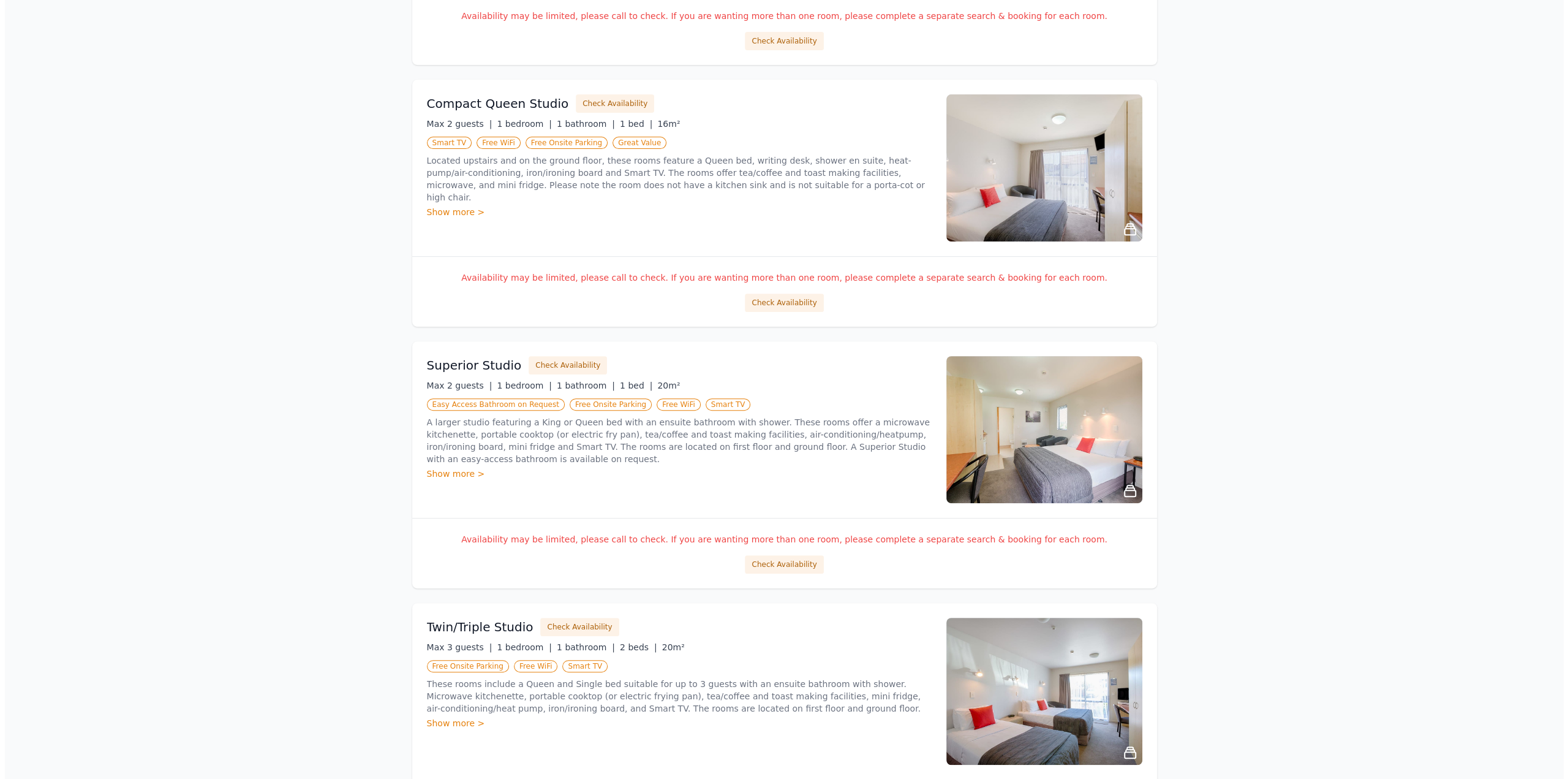
scroll to position [368, 0]
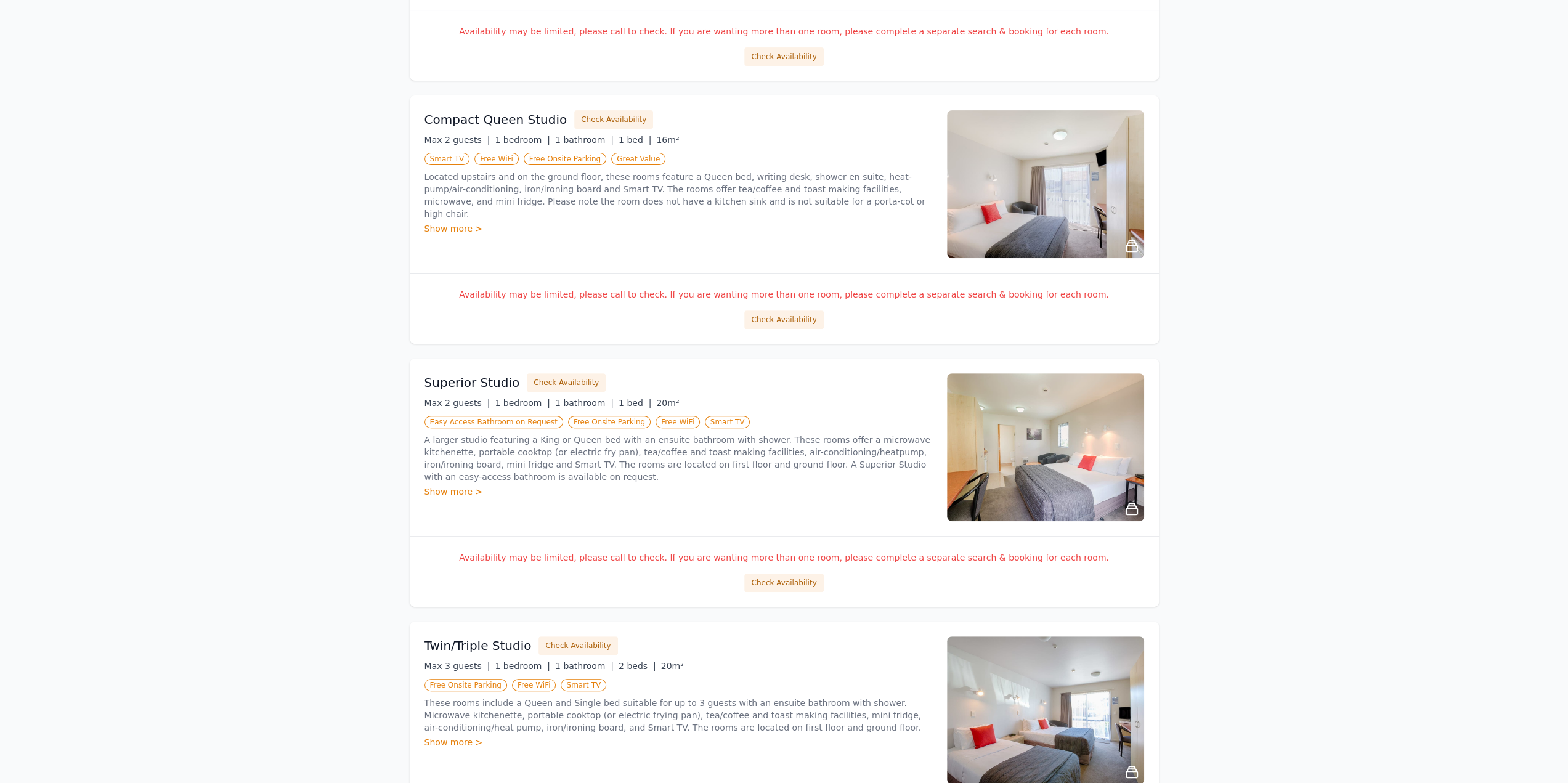
drag, startPoint x: 789, startPoint y: 577, endPoint x: 184, endPoint y: 426, distance: 623.6
click at [184, 426] on div "Open main menu Rooms & Rates About Us [DATE] [DATE] 2 adults Search More Filter…" at bounding box center [784, 306] width 1568 height 1350
click at [798, 576] on button "Check Availability" at bounding box center [783, 583] width 79 height 19
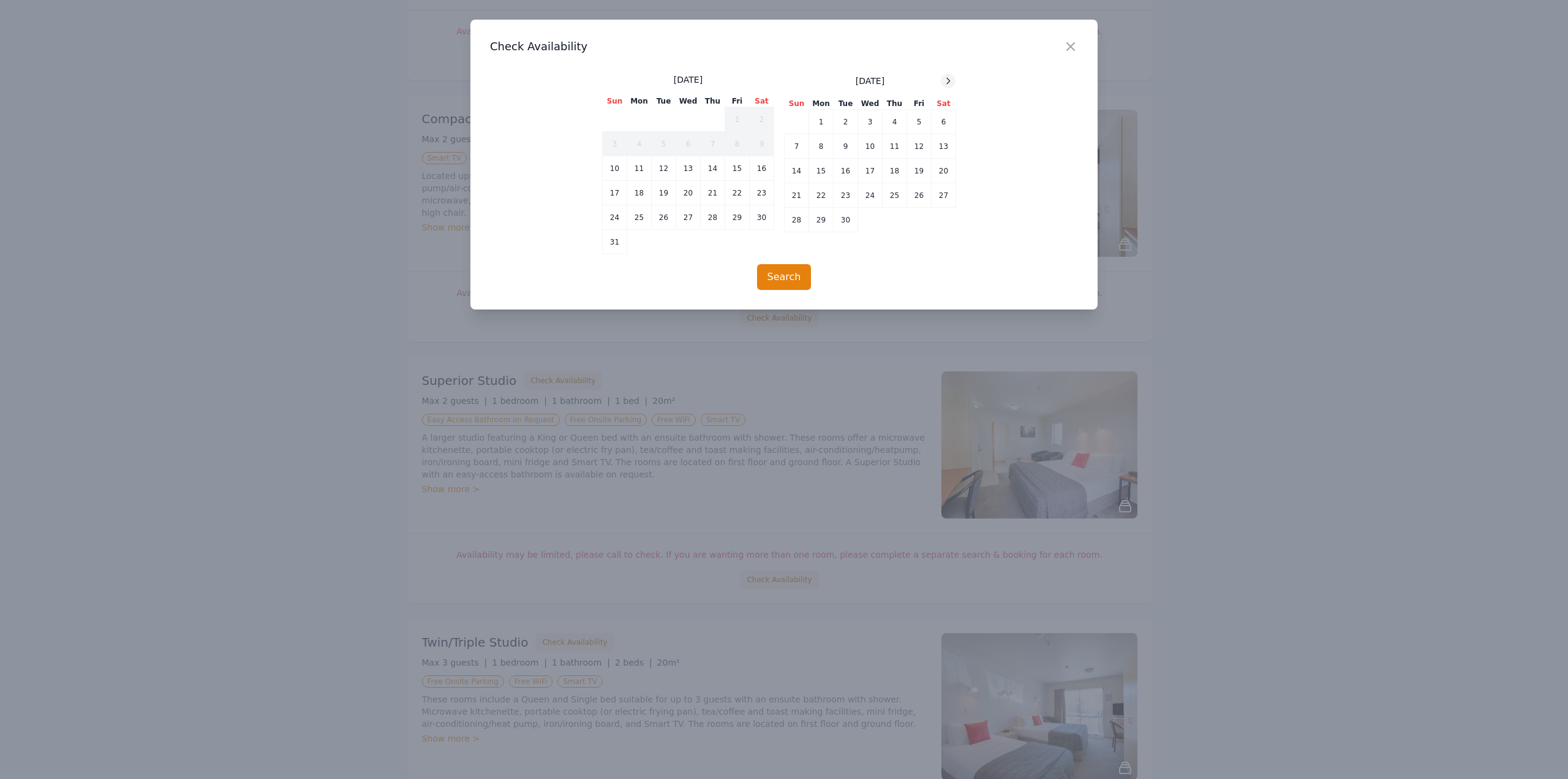
click at [952, 80] on icon at bounding box center [949, 81] width 10 height 10
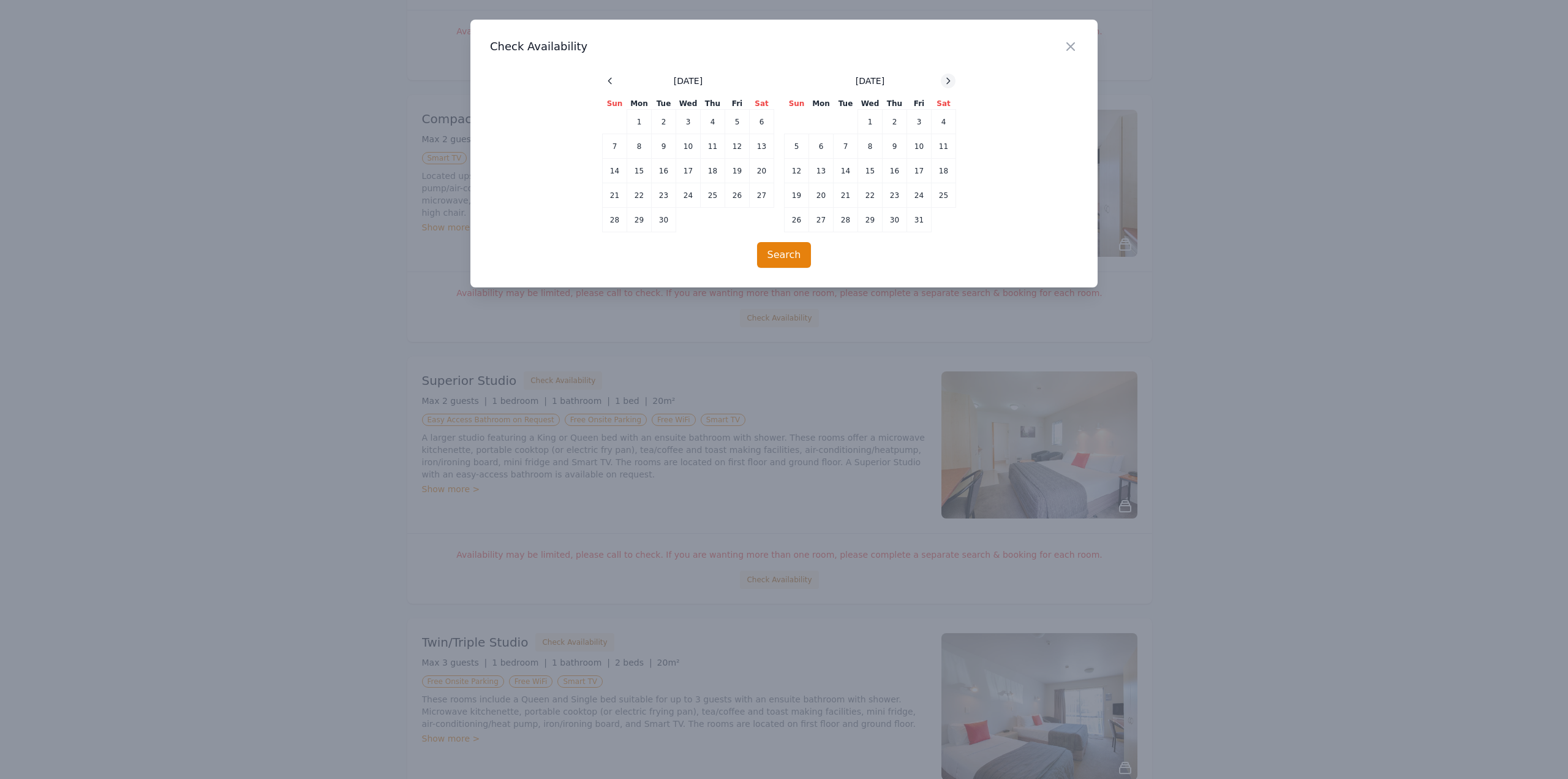
click at [952, 80] on icon at bounding box center [949, 81] width 10 height 10
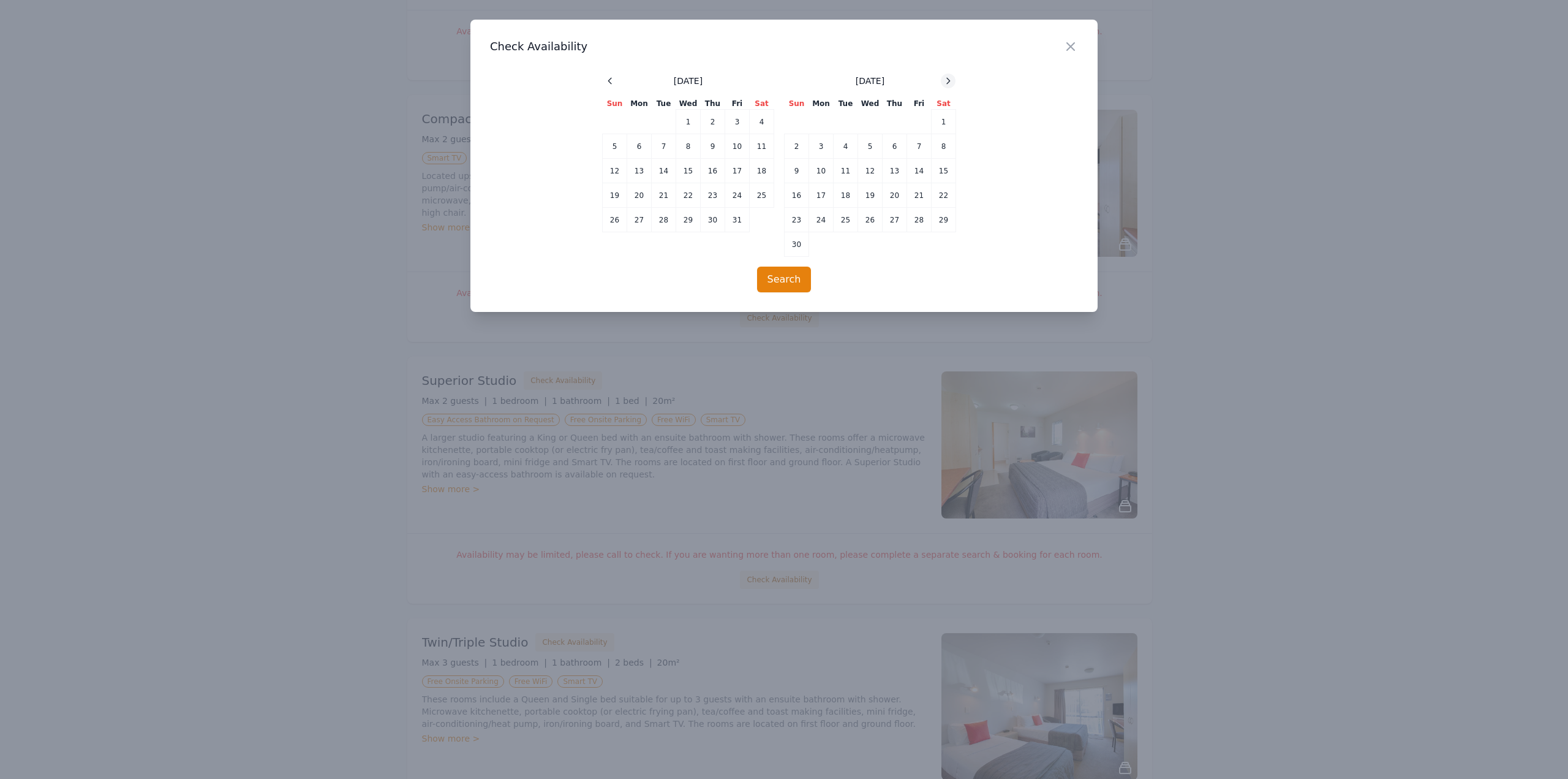
click at [952, 80] on icon at bounding box center [949, 81] width 10 height 10
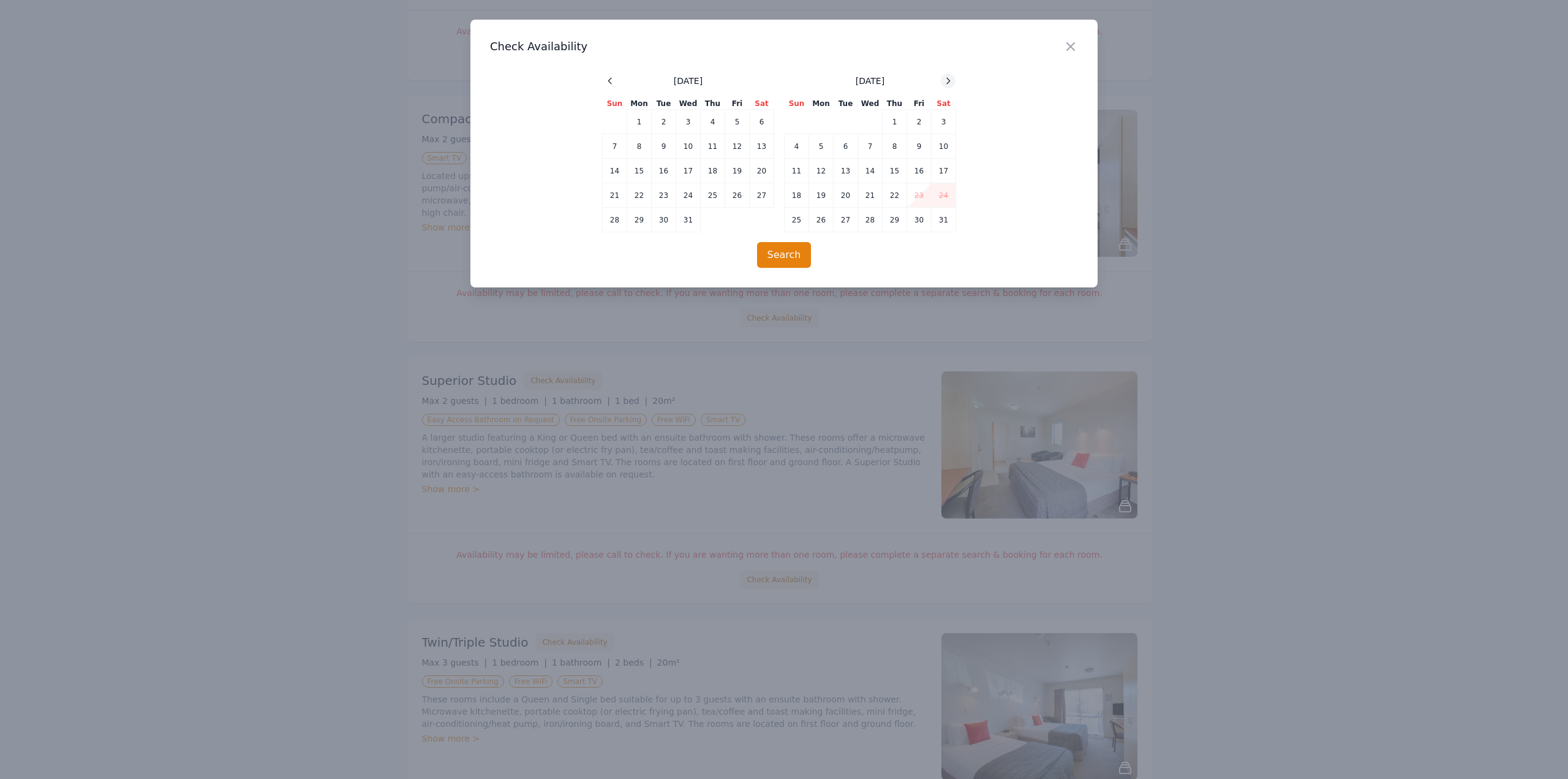
click at [952, 80] on icon at bounding box center [949, 81] width 10 height 10
click at [850, 146] on td "10" at bounding box center [846, 146] width 24 height 25
click at [876, 147] on td "11" at bounding box center [871, 146] width 24 height 25
click at [791, 254] on button "Search" at bounding box center [784, 255] width 55 height 26
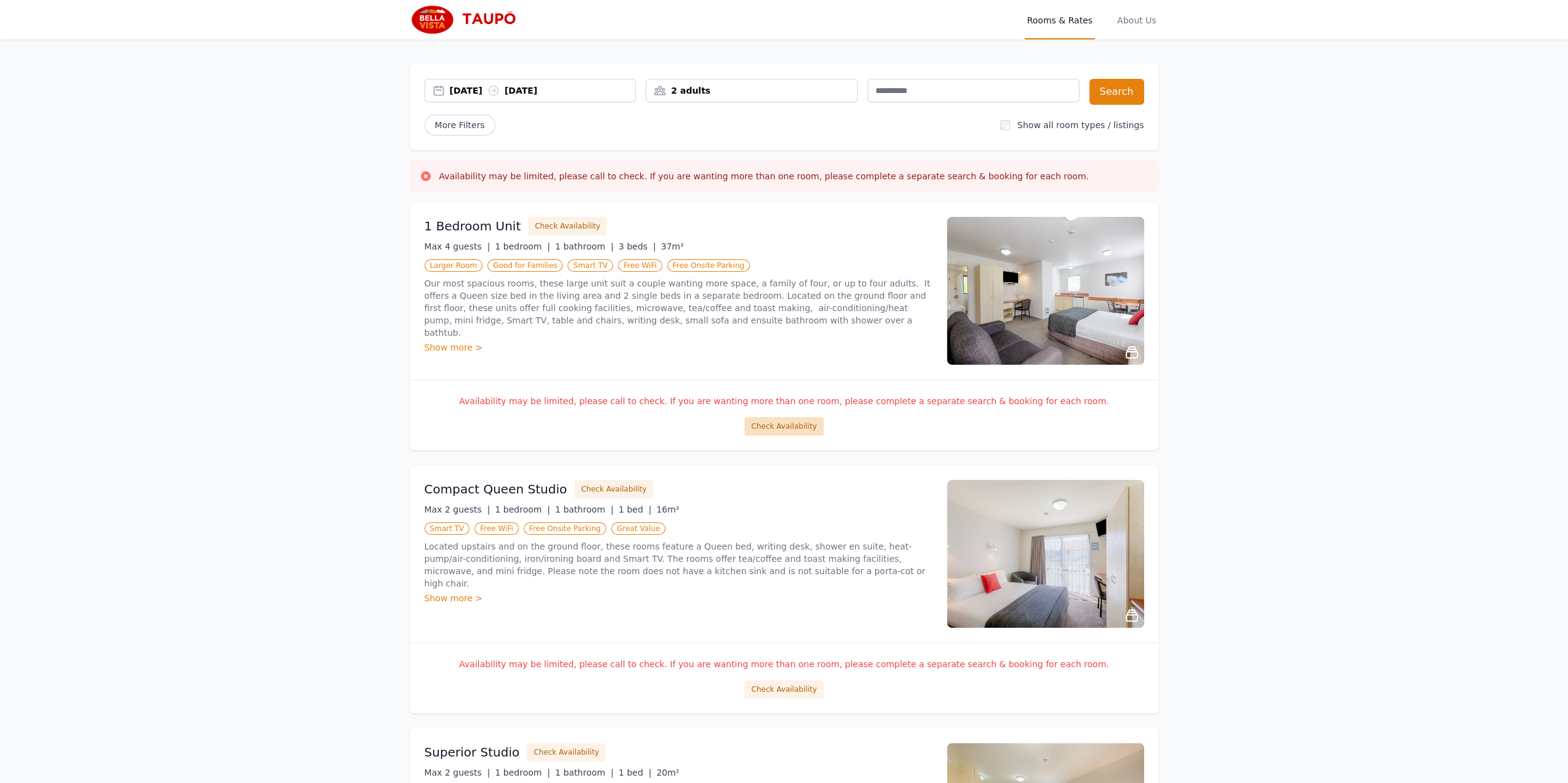
click at [781, 422] on button "Check Availability" at bounding box center [783, 427] width 79 height 19
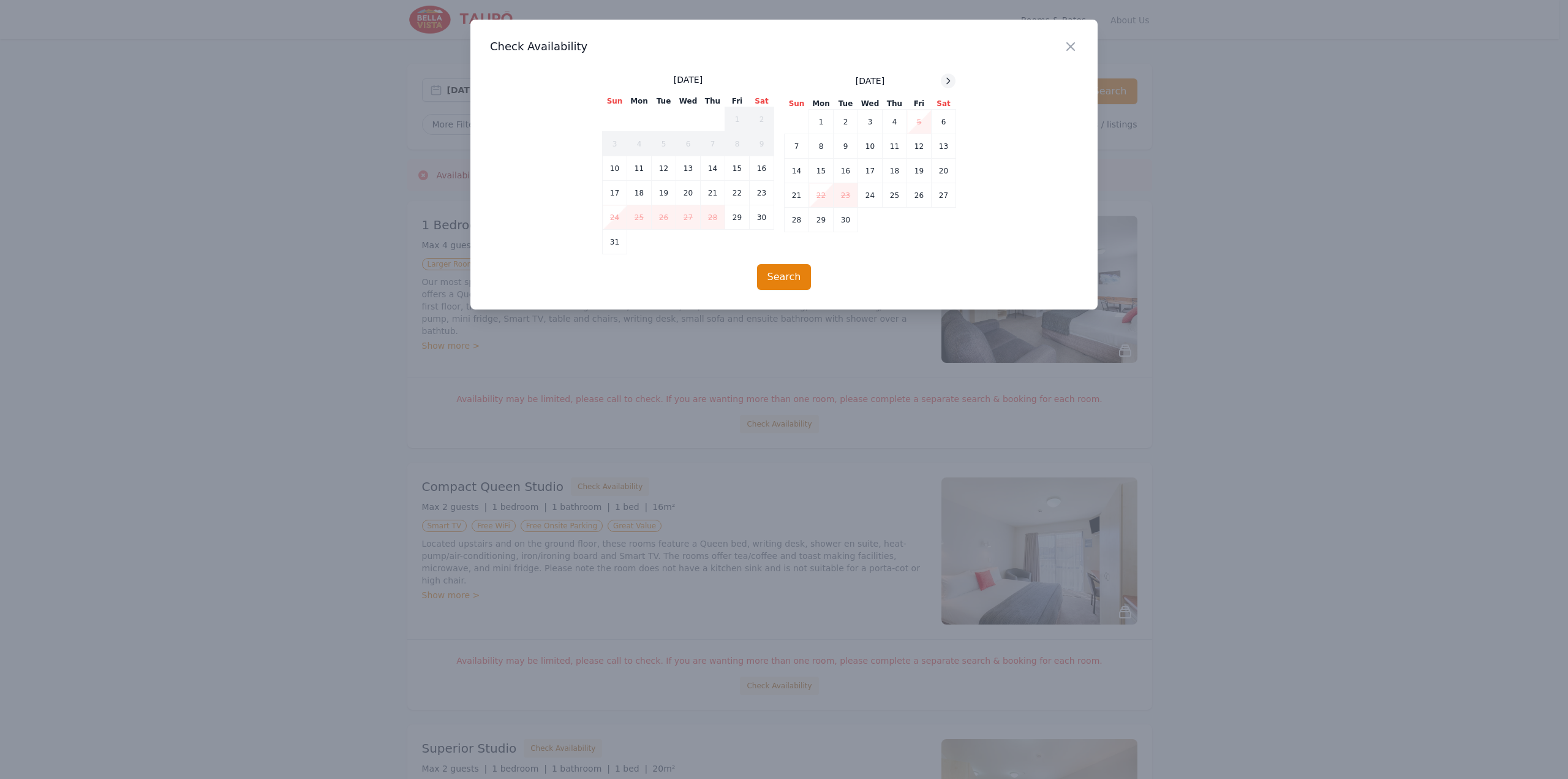
click at [949, 81] on icon at bounding box center [949, 81] width 3 height 6
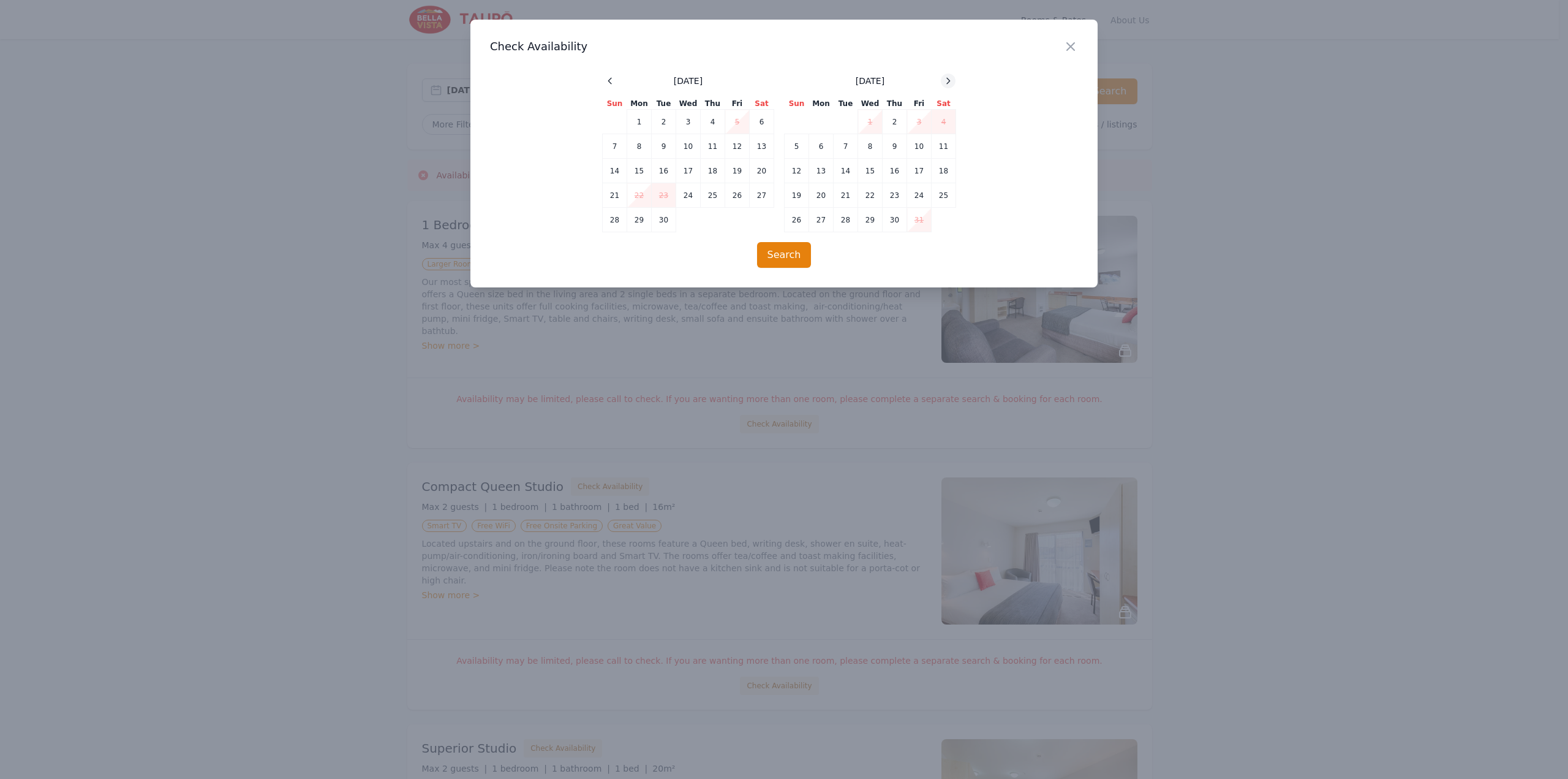
click at [949, 81] on icon at bounding box center [949, 81] width 3 height 6
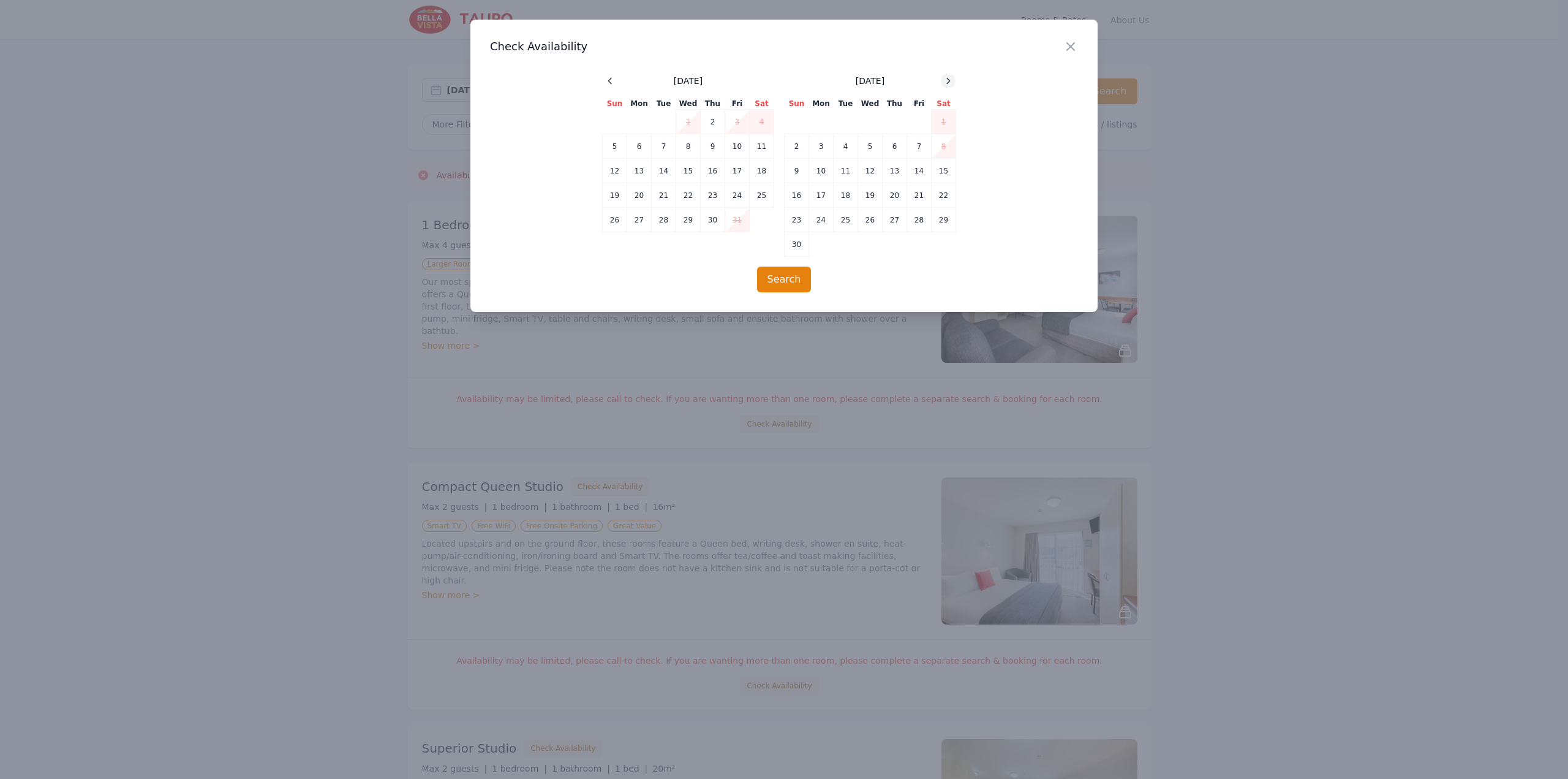
click at [949, 81] on icon at bounding box center [949, 81] width 3 height 6
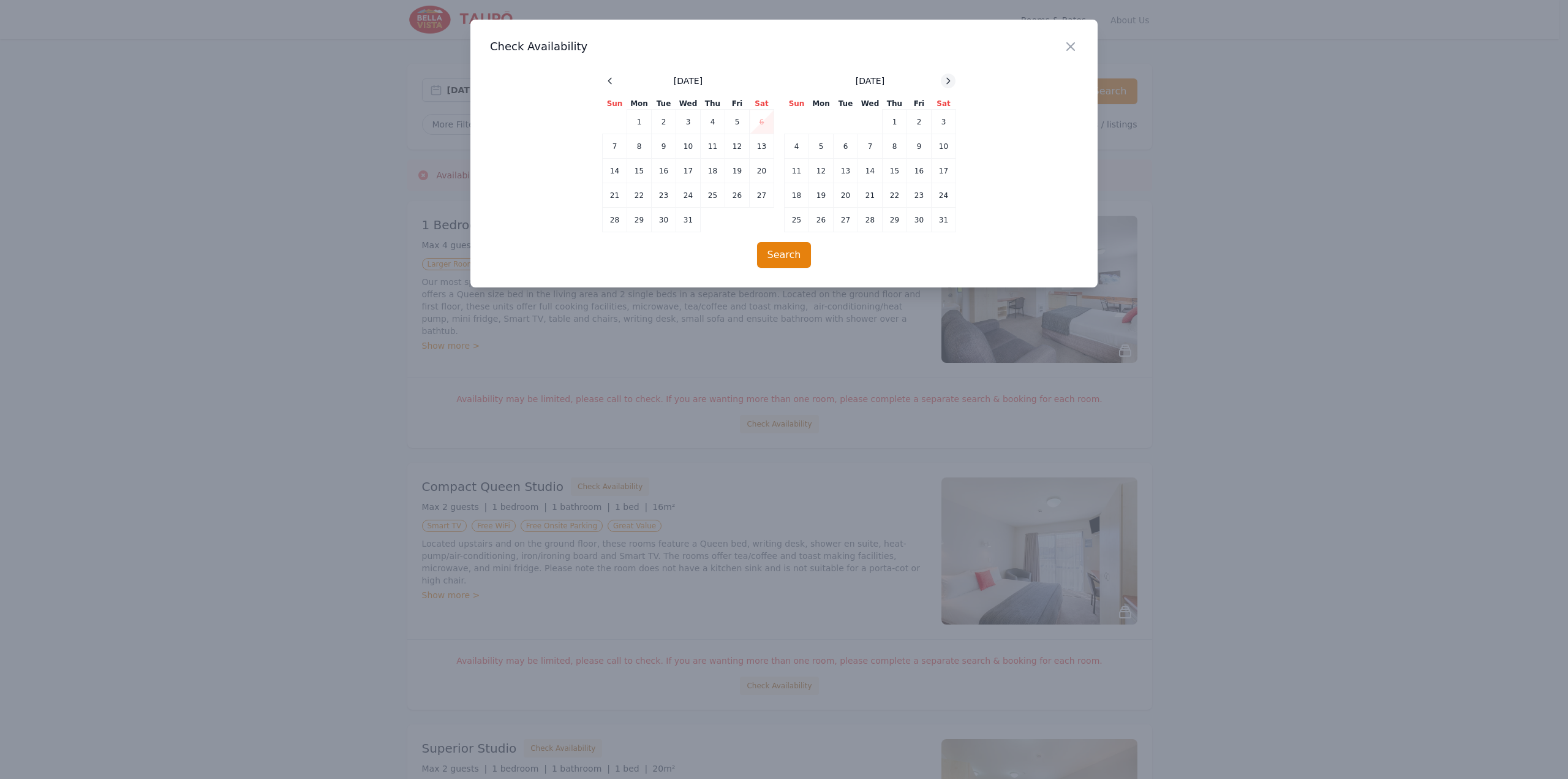
click at [949, 81] on icon at bounding box center [949, 81] width 3 height 6
click at [846, 145] on td "10" at bounding box center [846, 146] width 24 height 25
click at [868, 148] on td "11" at bounding box center [871, 146] width 24 height 25
click at [785, 260] on button "Search" at bounding box center [784, 255] width 55 height 26
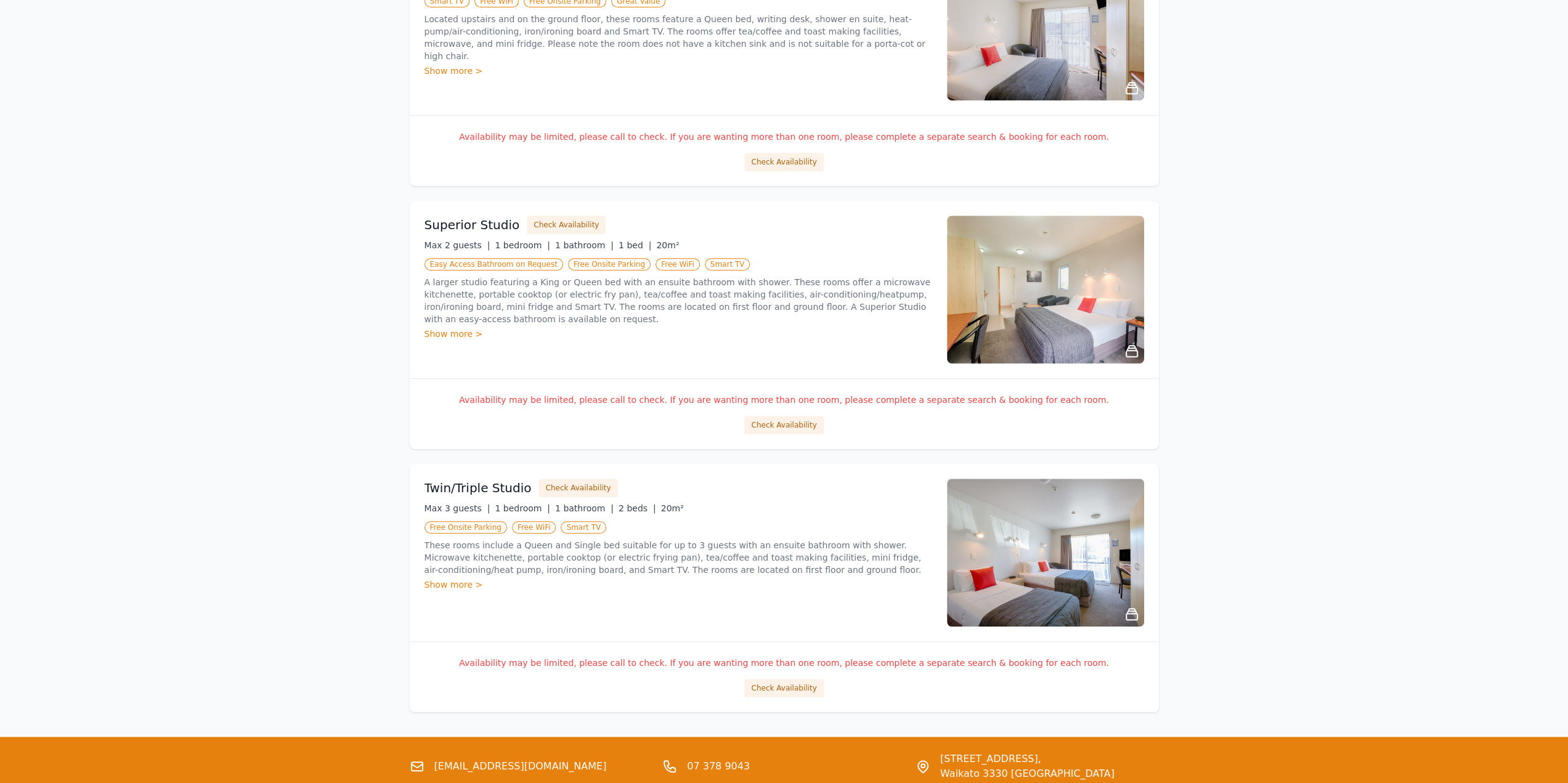
scroll to position [616, 0]
